Goal: Task Accomplishment & Management: Manage account settings

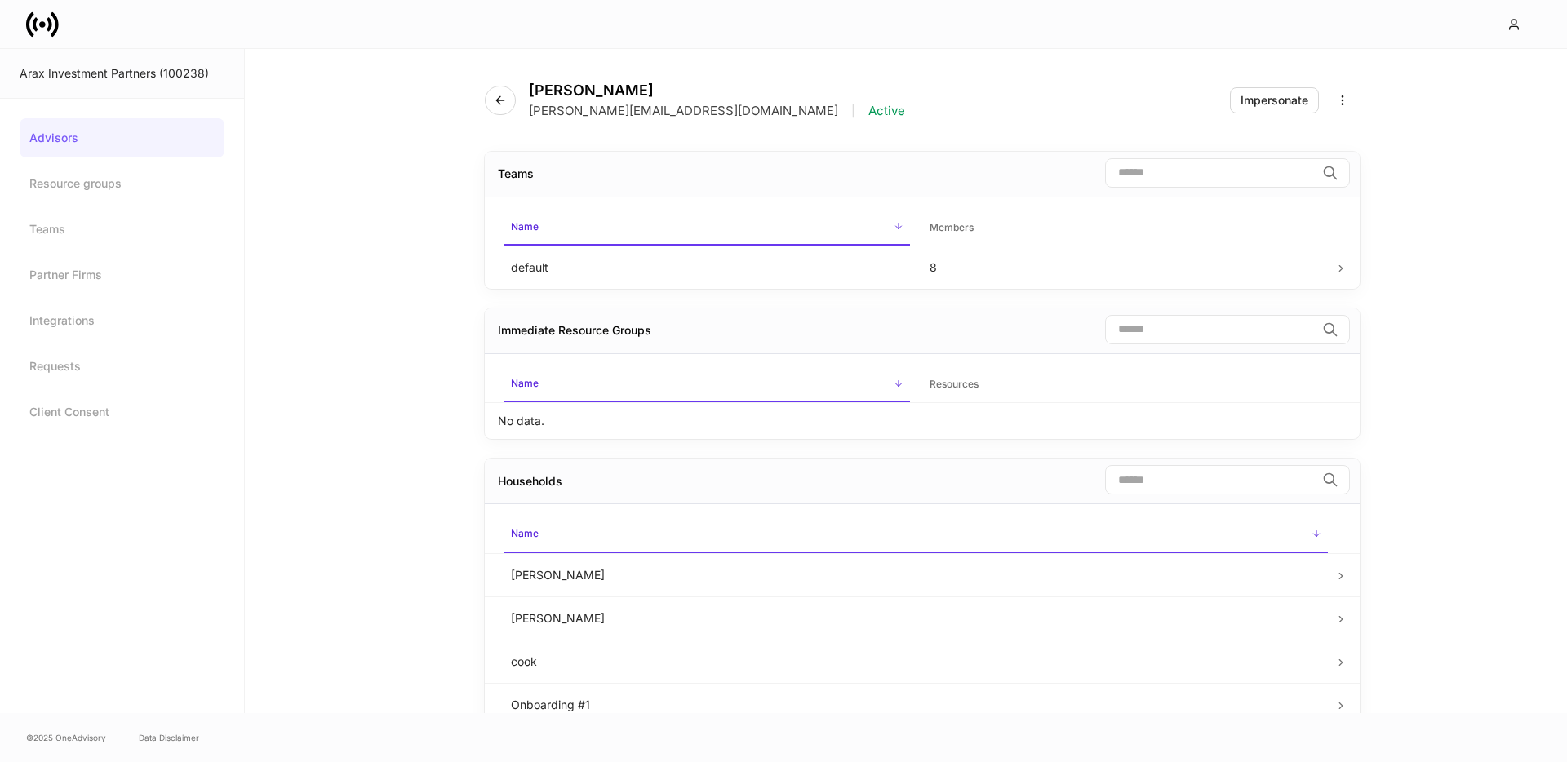
click at [32, 11] on icon at bounding box center [30, 23] width 8 height 24
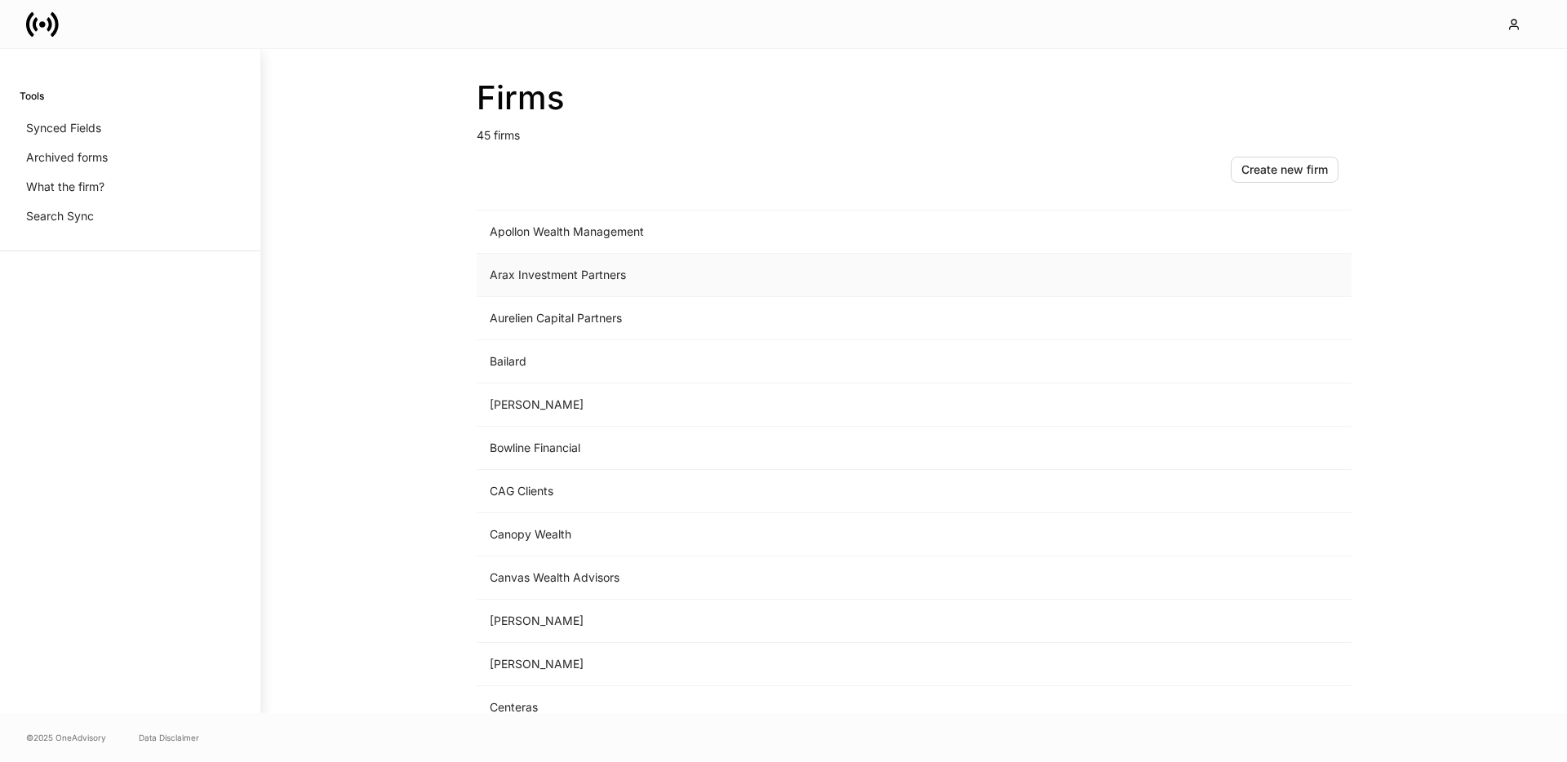
scroll to position [184, 0]
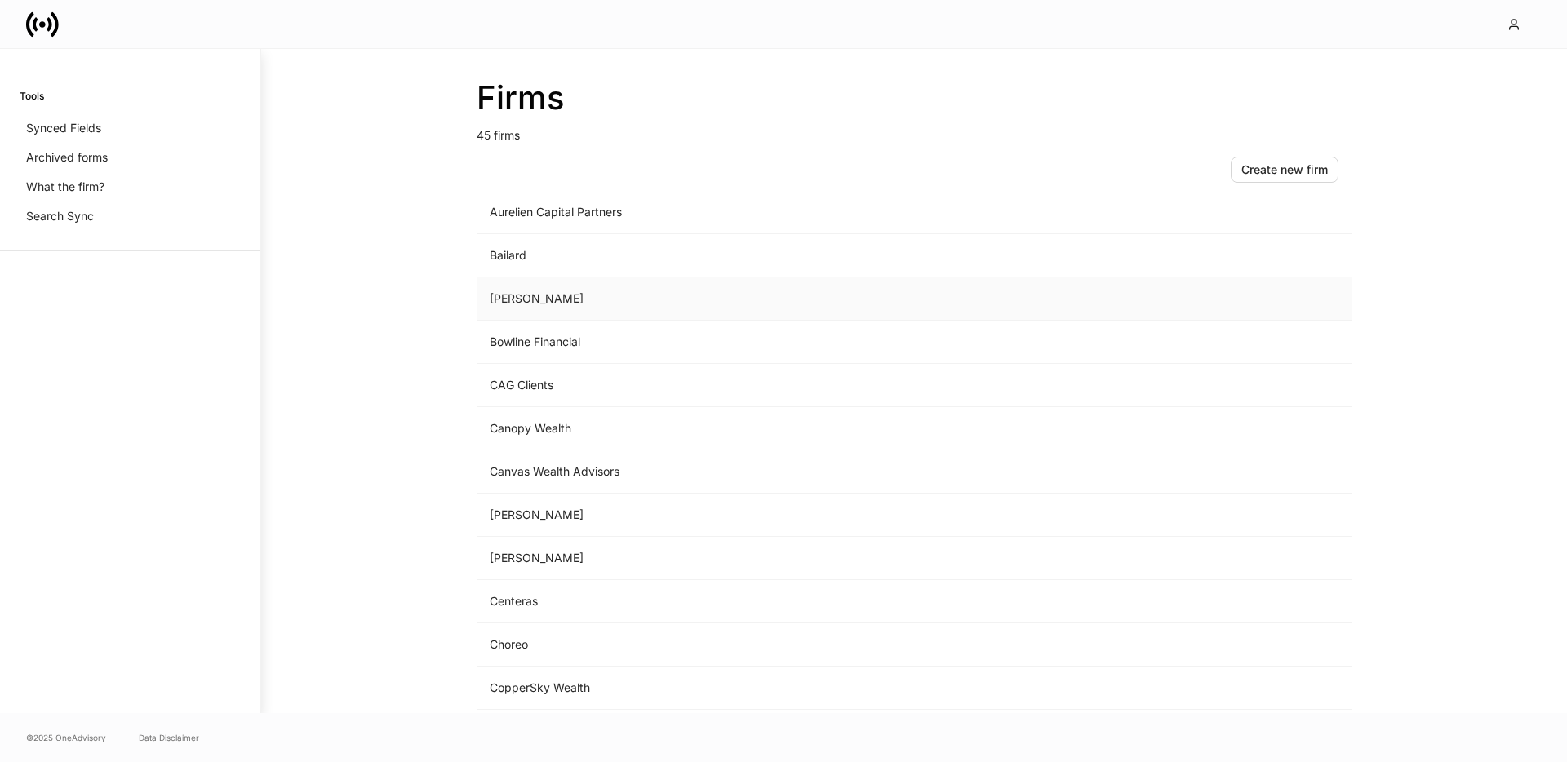
click at [530, 298] on td "[PERSON_NAME]" at bounding box center [779, 298] width 604 height 43
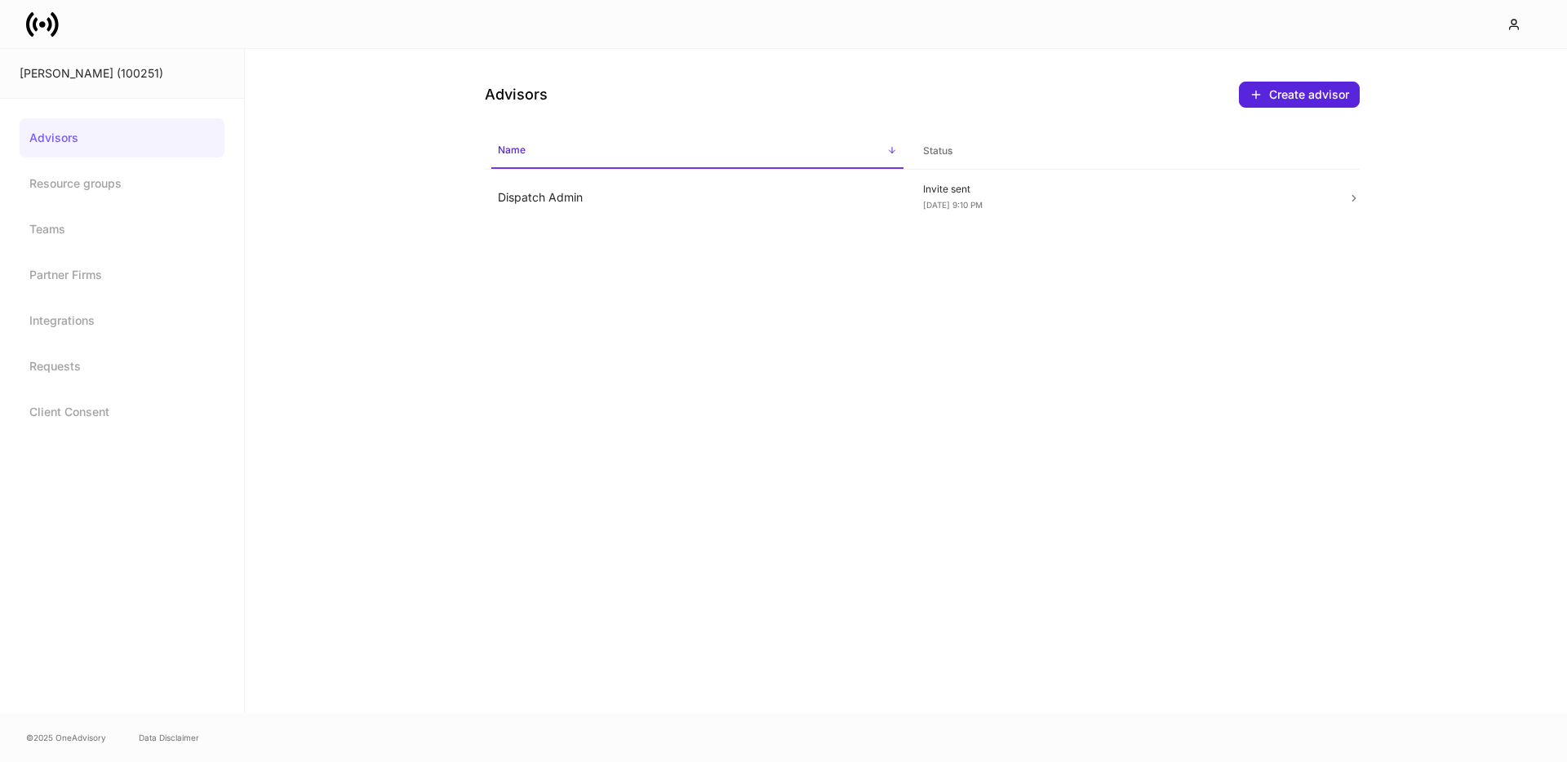
click at [100, 125] on link "Advisors" at bounding box center [122, 137] width 205 height 39
click at [60, 39] on link at bounding box center [49, 24] width 46 height 33
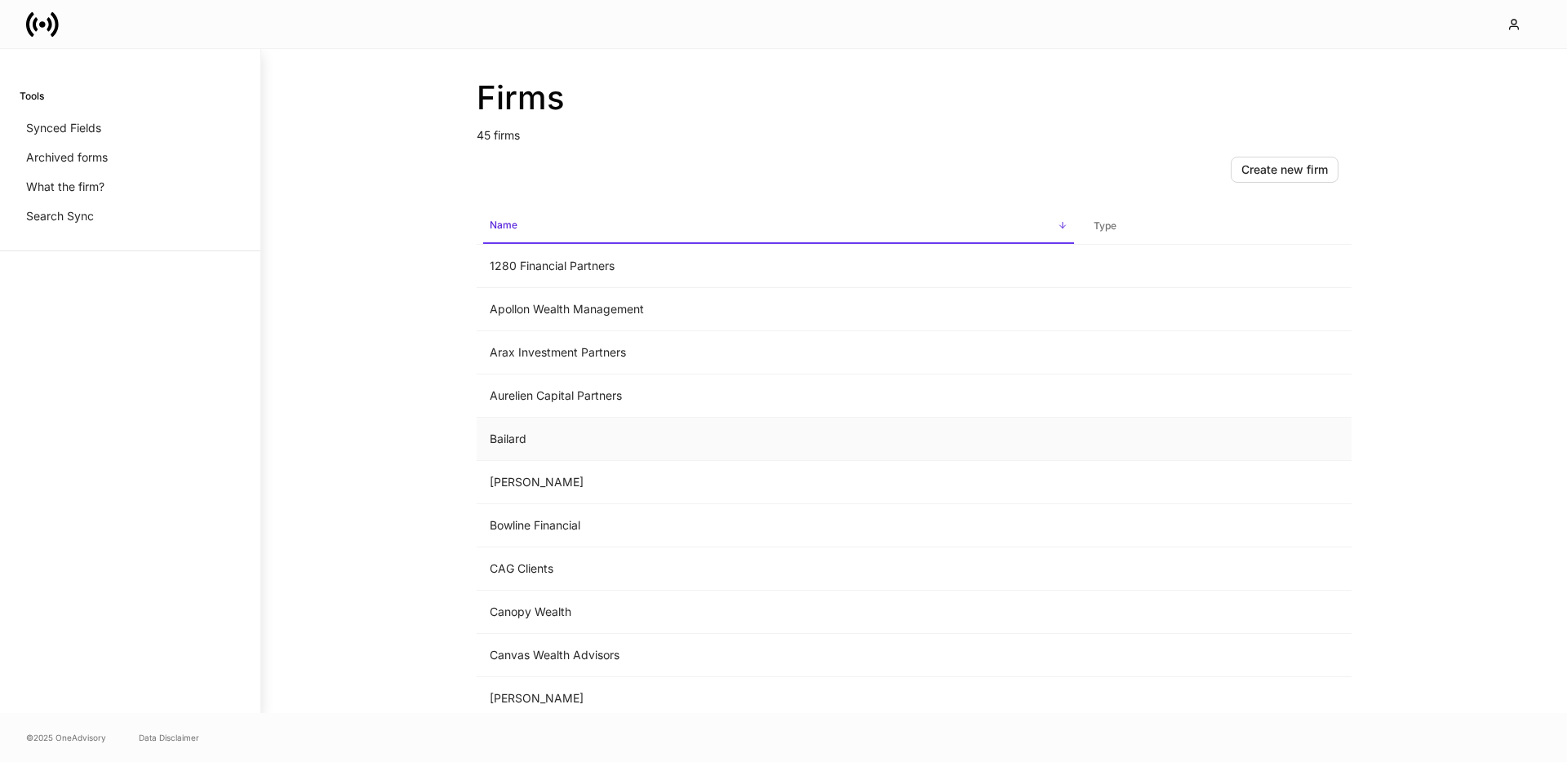
click at [544, 432] on td "Bailard" at bounding box center [779, 439] width 604 height 43
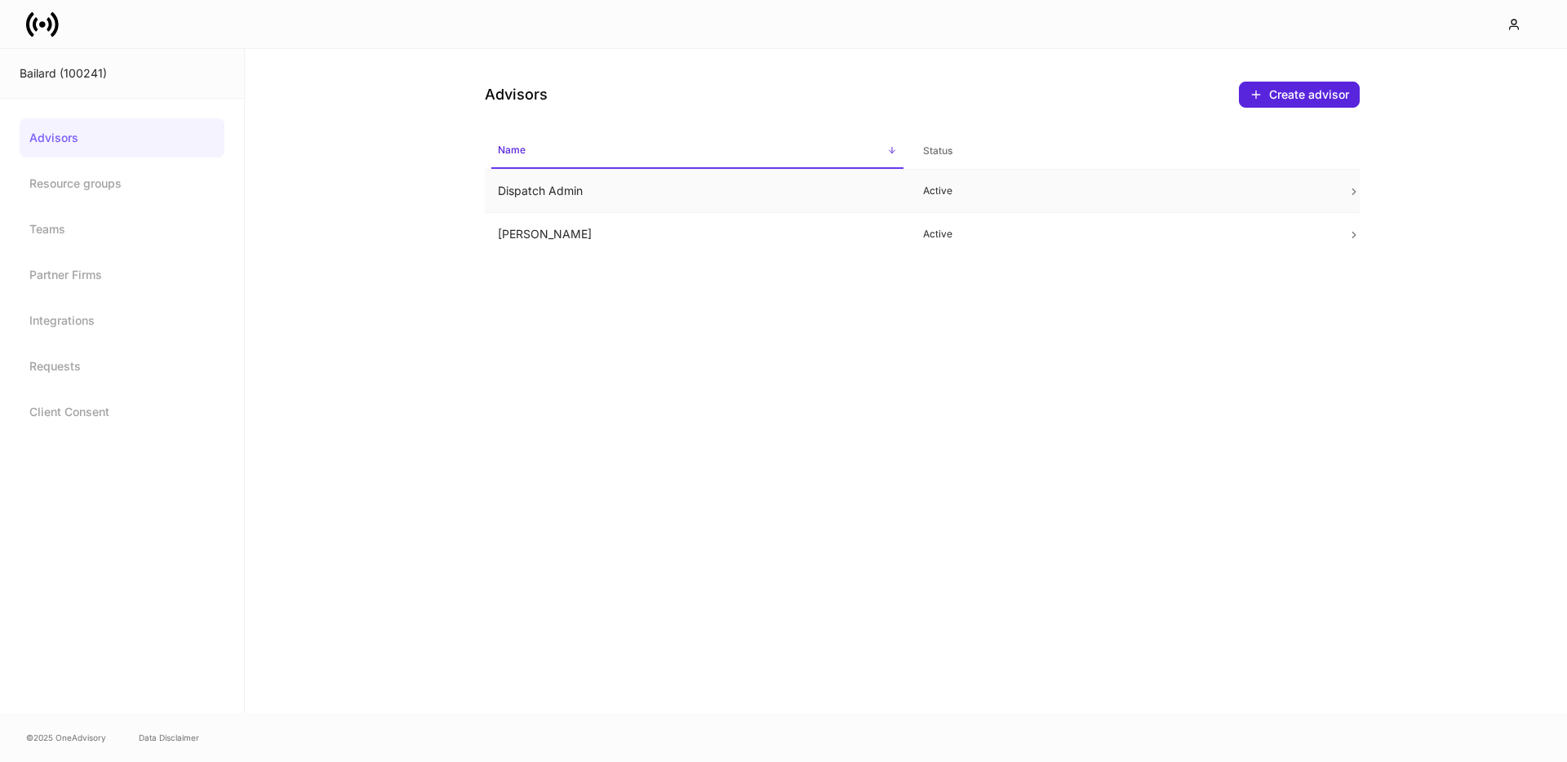
click at [543, 209] on td "Dispatch Admin" at bounding box center [697, 191] width 425 height 43
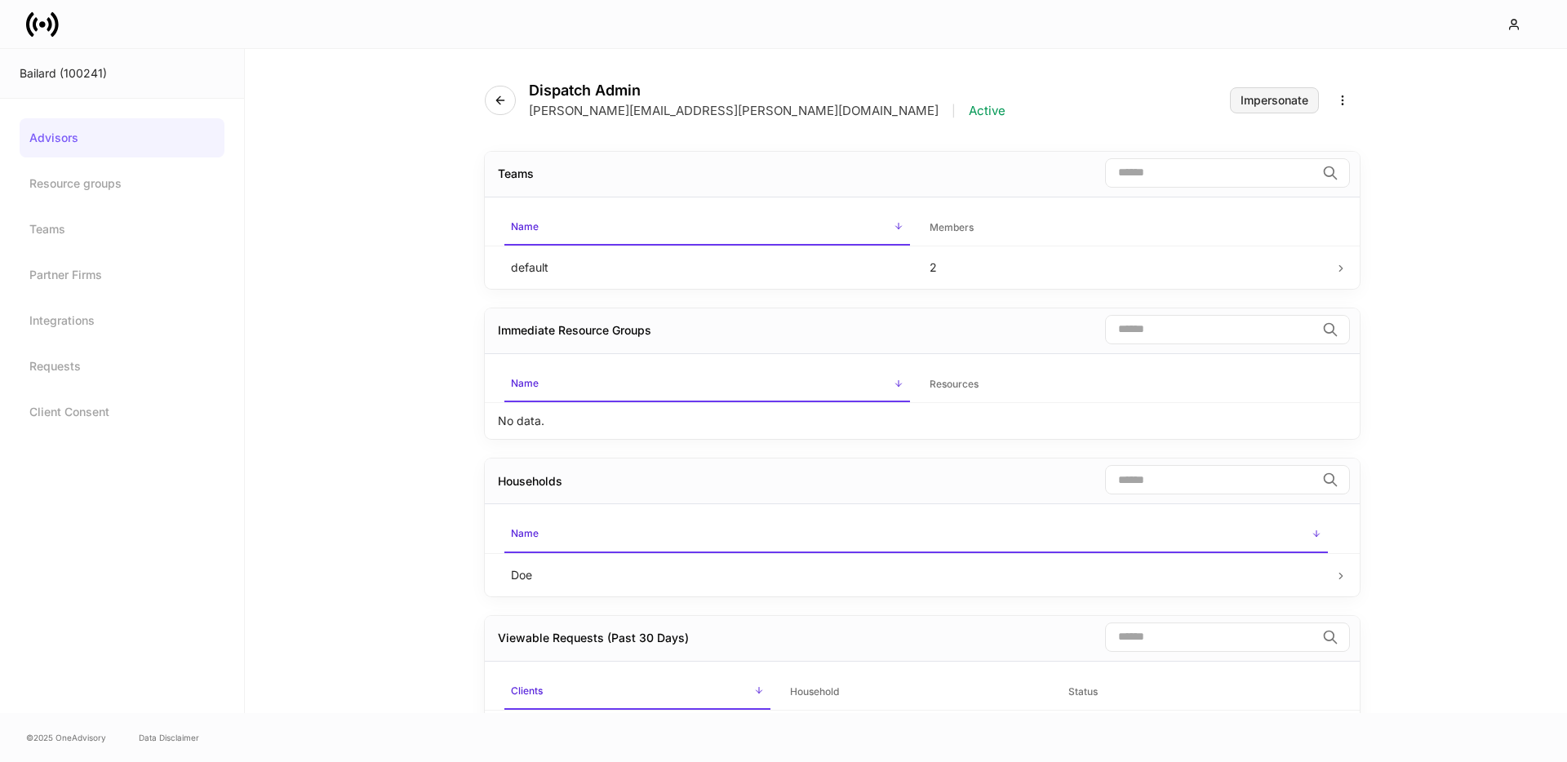
click at [1269, 95] on div "Impersonate" at bounding box center [1274, 100] width 68 height 11
click at [510, 108] on button "button" at bounding box center [500, 100] width 31 height 29
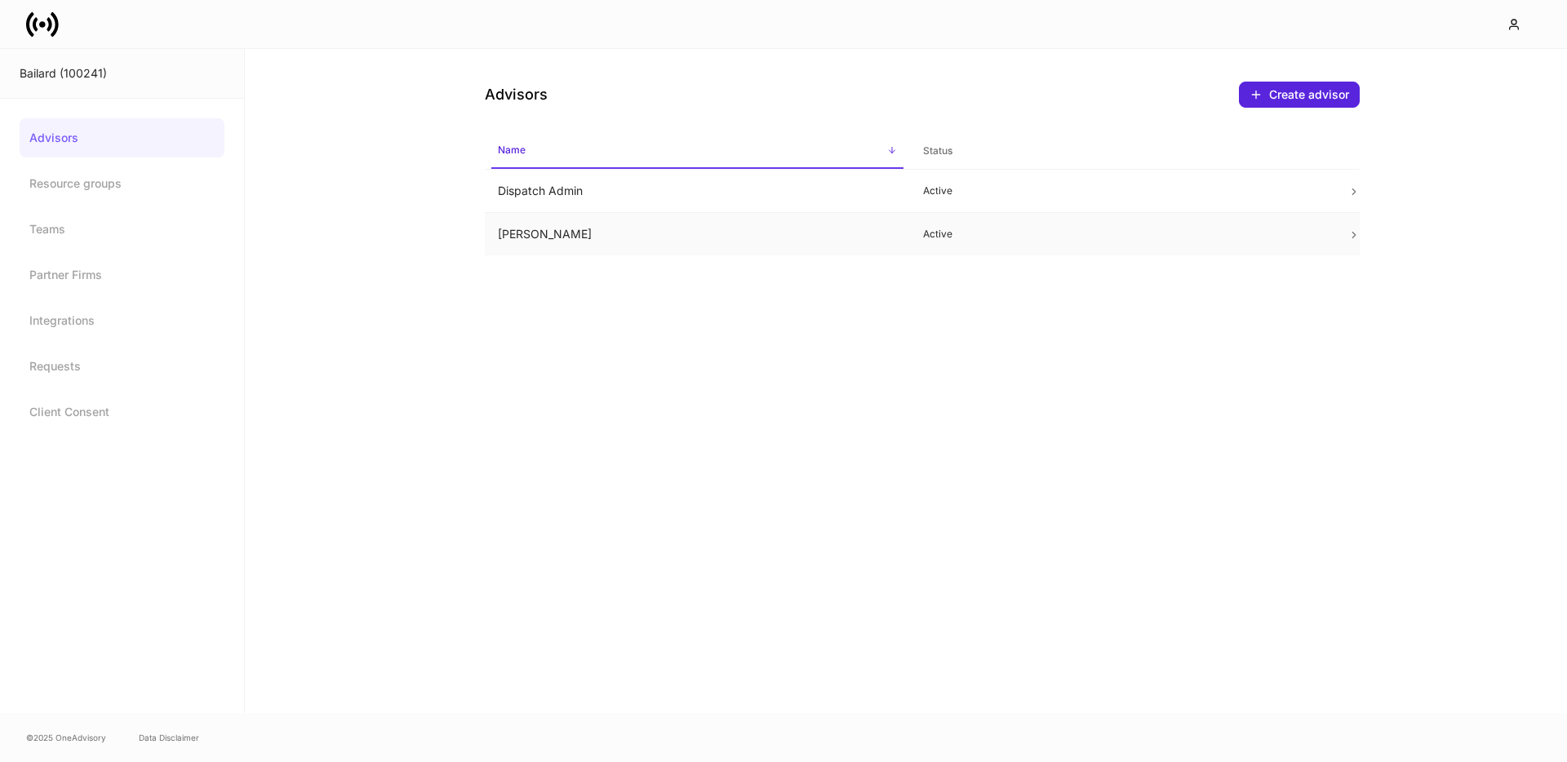
click at [646, 235] on td "[PERSON_NAME]" at bounding box center [697, 234] width 425 height 43
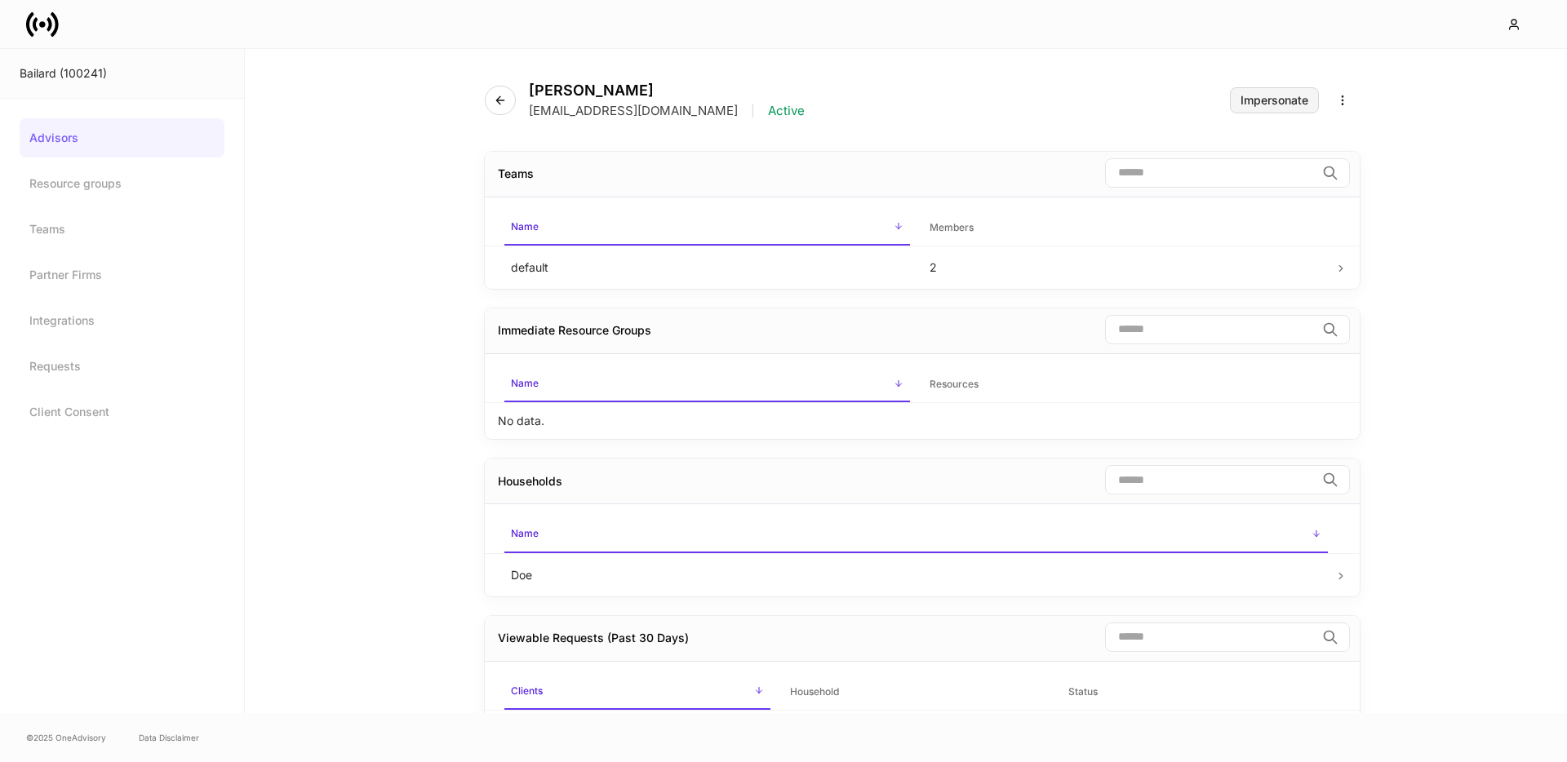
click at [1314, 97] on button "Impersonate" at bounding box center [1274, 100] width 89 height 26
click at [1309, 106] on button "Impersonate" at bounding box center [1274, 100] width 89 height 26
click at [1284, 104] on div "Impersonate" at bounding box center [1274, 100] width 68 height 11
click at [52, 29] on icon at bounding box center [42, 24] width 33 height 33
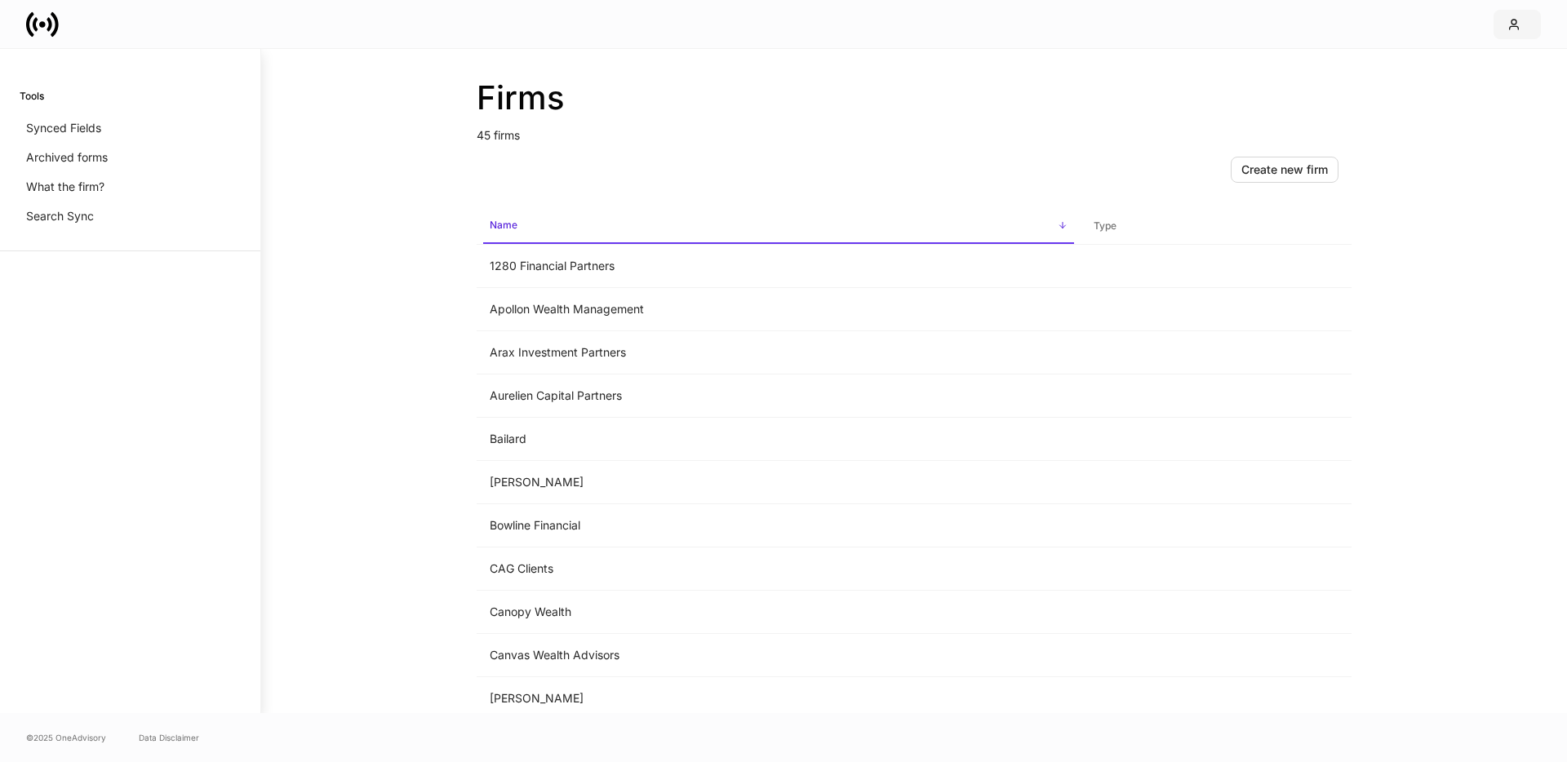
click at [1509, 22] on icon "button" at bounding box center [1513, 24] width 13 height 13
click at [1509, 24] on div at bounding box center [783, 381] width 1567 height 762
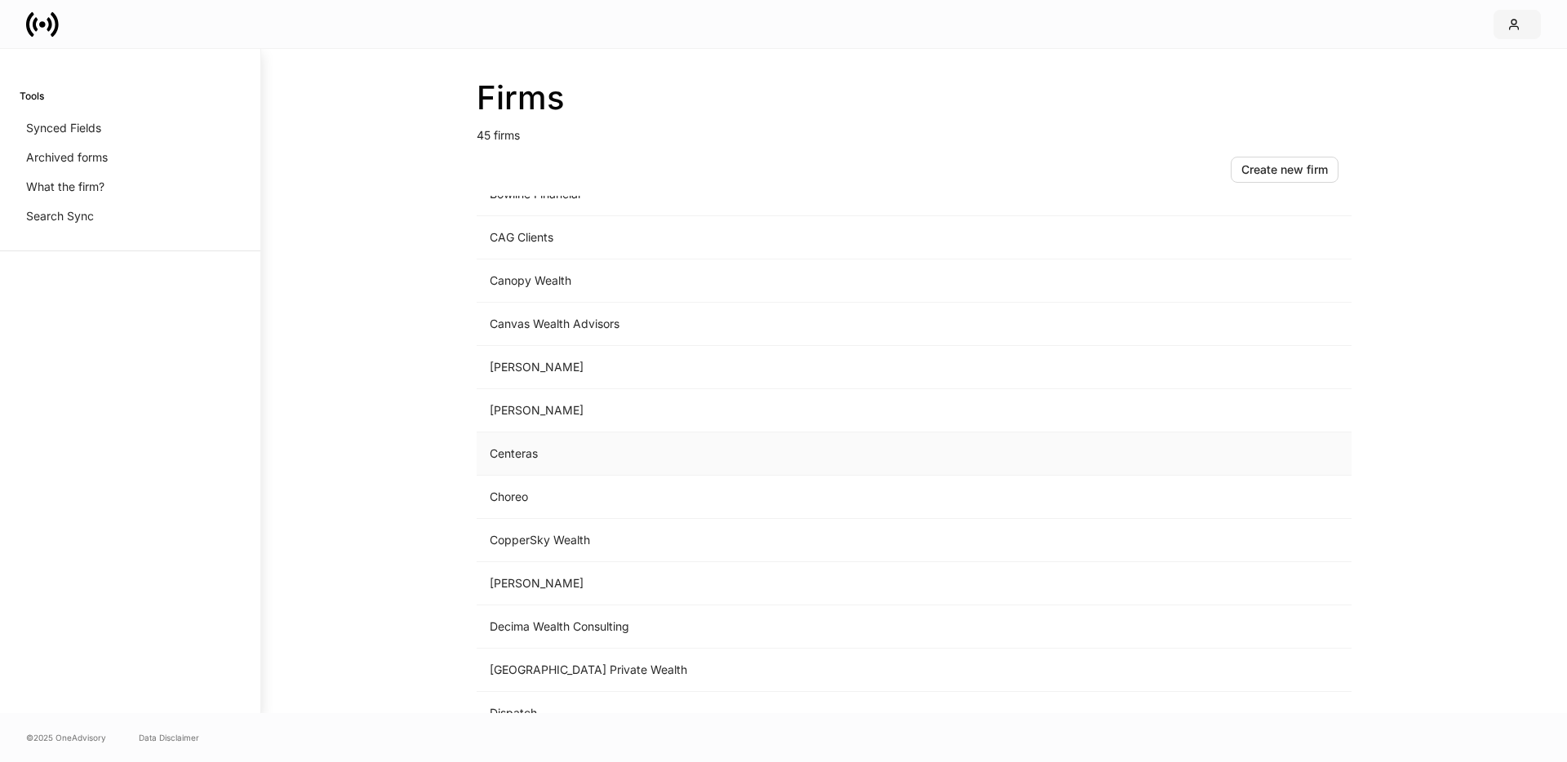
scroll to position [481, 0]
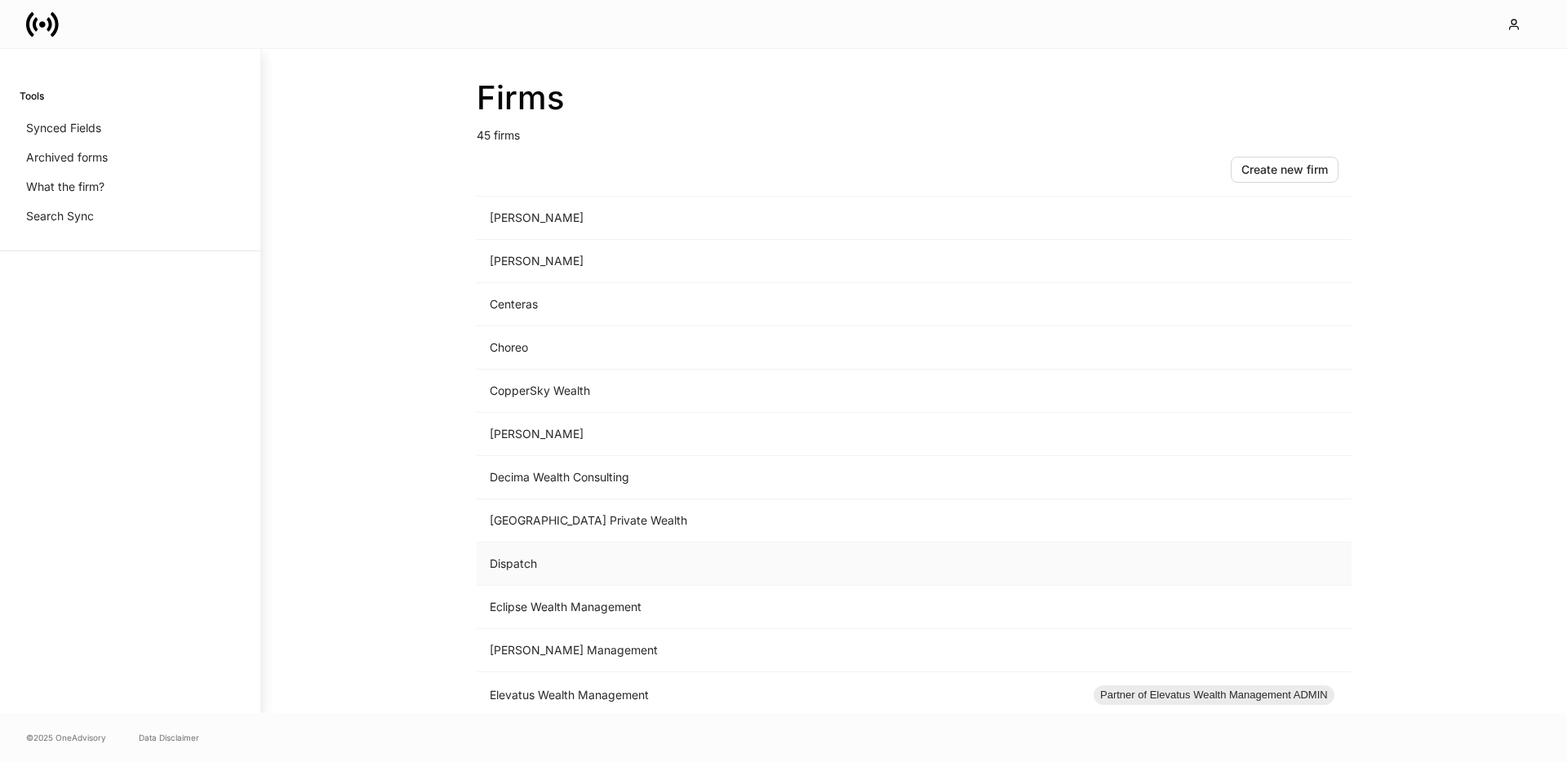
click at [541, 563] on td "Dispatch" at bounding box center [779, 564] width 604 height 43
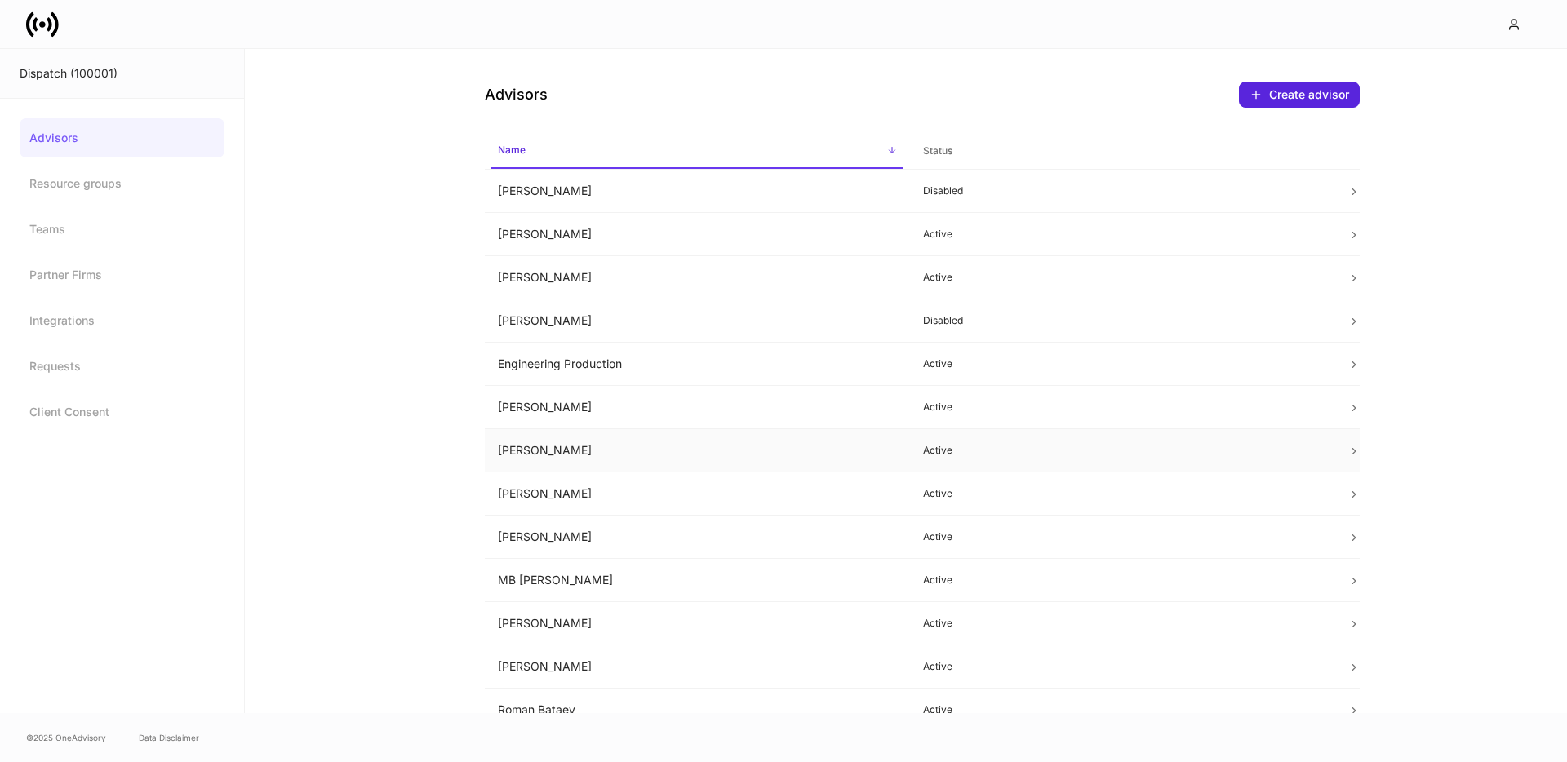
scroll to position [61, 0]
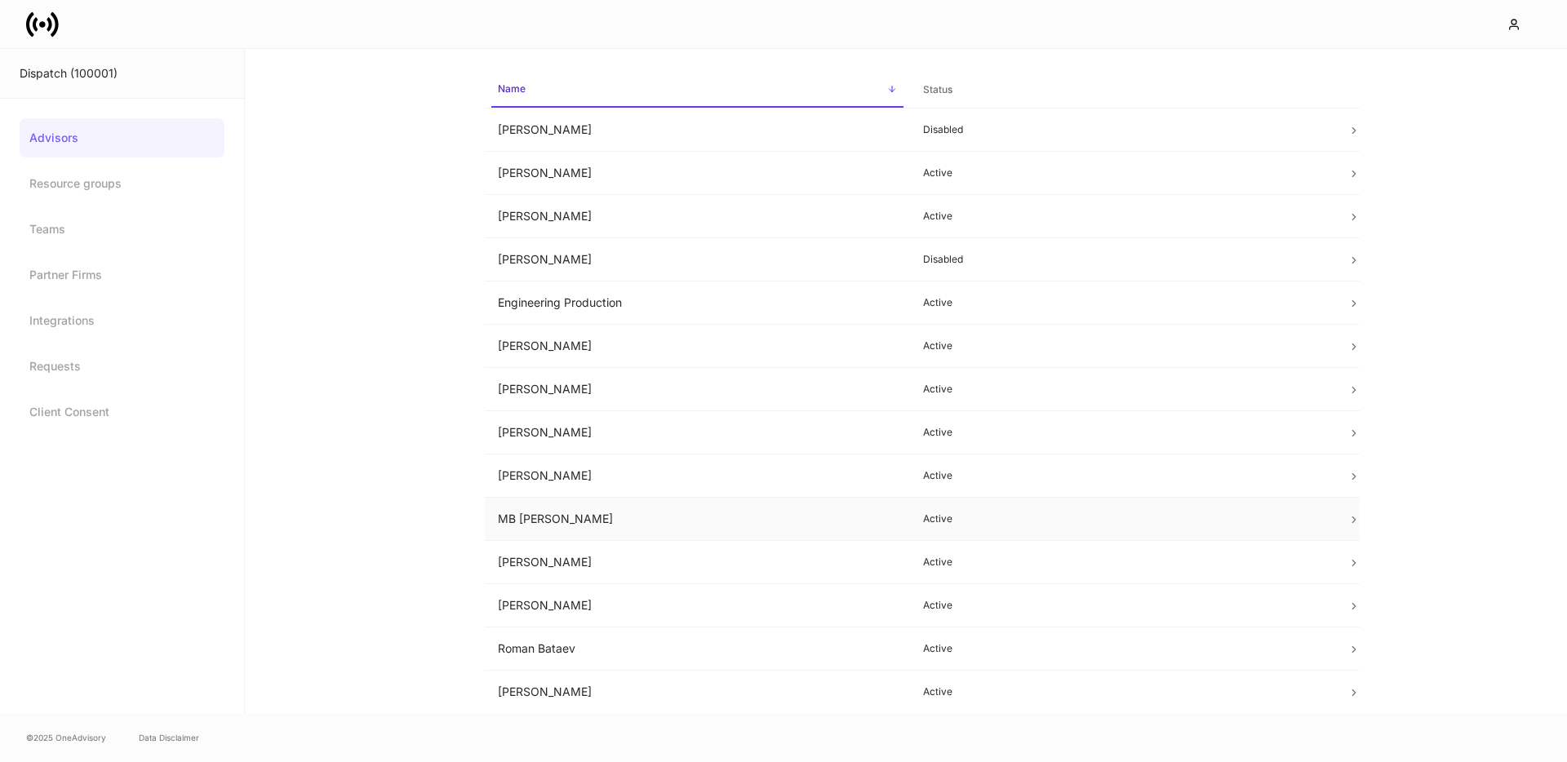
click at [599, 525] on td "MB [PERSON_NAME]" at bounding box center [697, 519] width 425 height 43
